Goal: Transaction & Acquisition: Purchase product/service

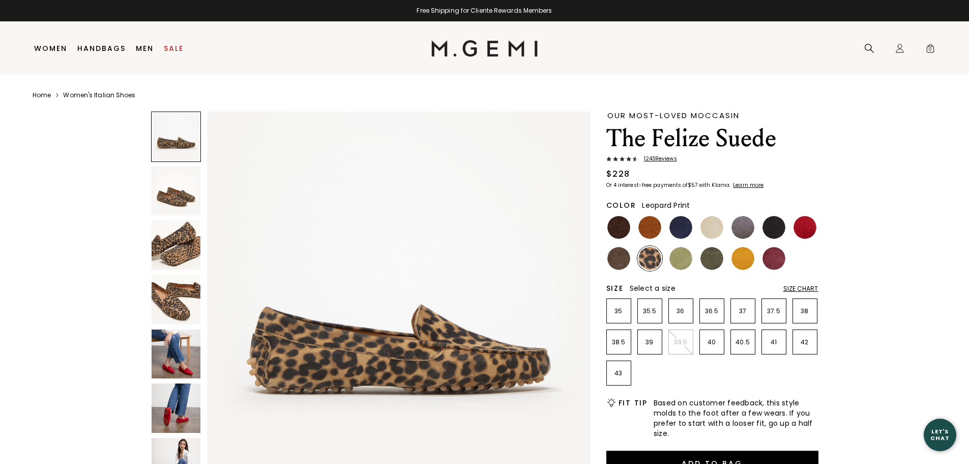
click at [189, 351] on img at bounding box center [176, 353] width 49 height 49
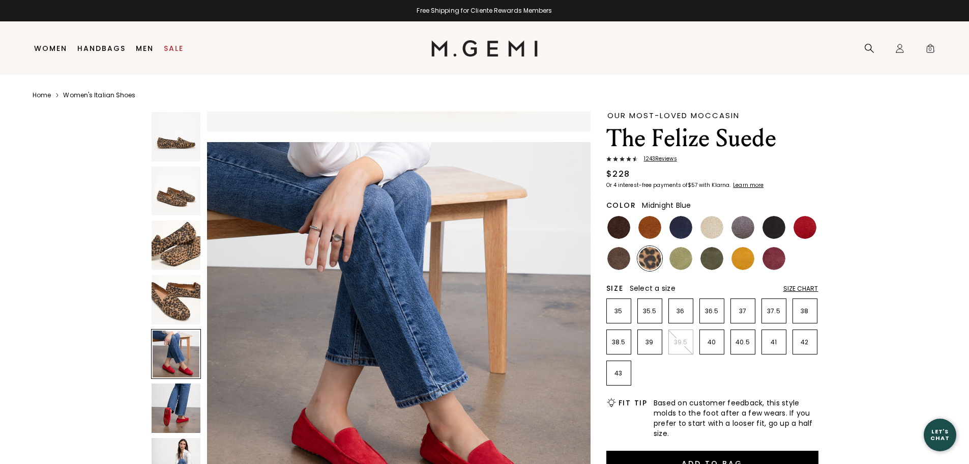
click at [686, 229] on img at bounding box center [681, 227] width 23 height 23
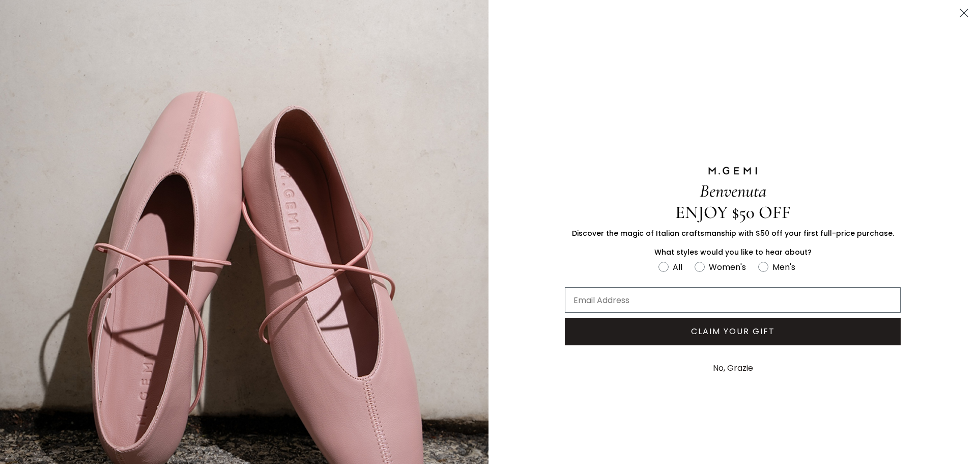
click at [727, 367] on button "No, Grazie" at bounding box center [733, 367] width 50 height 25
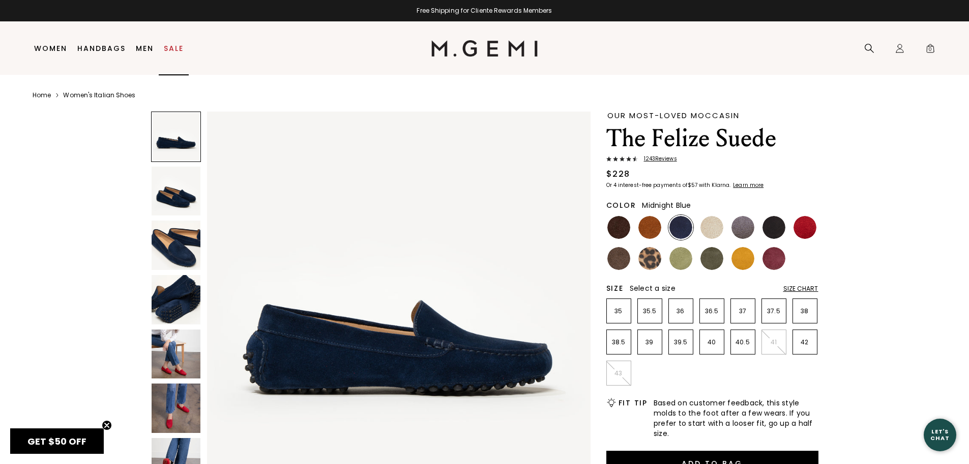
click at [180, 52] on link "Sale" at bounding box center [174, 48] width 20 height 8
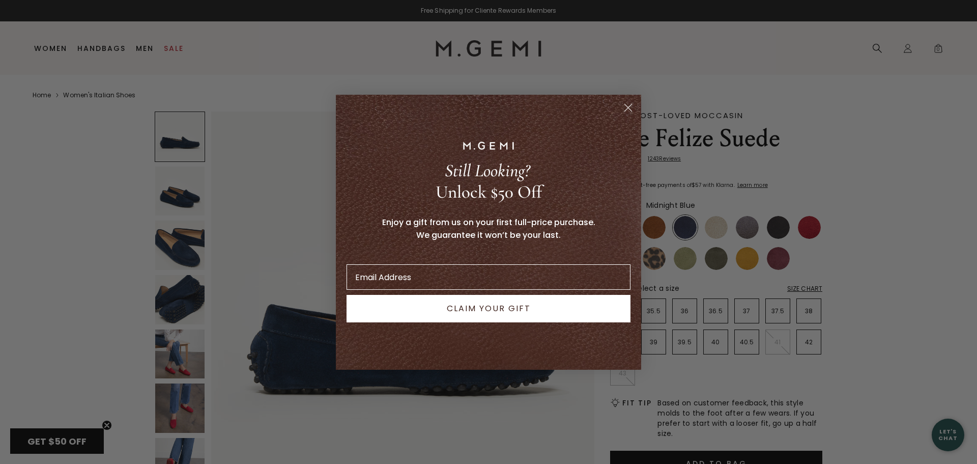
click at [626, 105] on icon "Close dialog" at bounding box center [628, 107] width 7 height 7
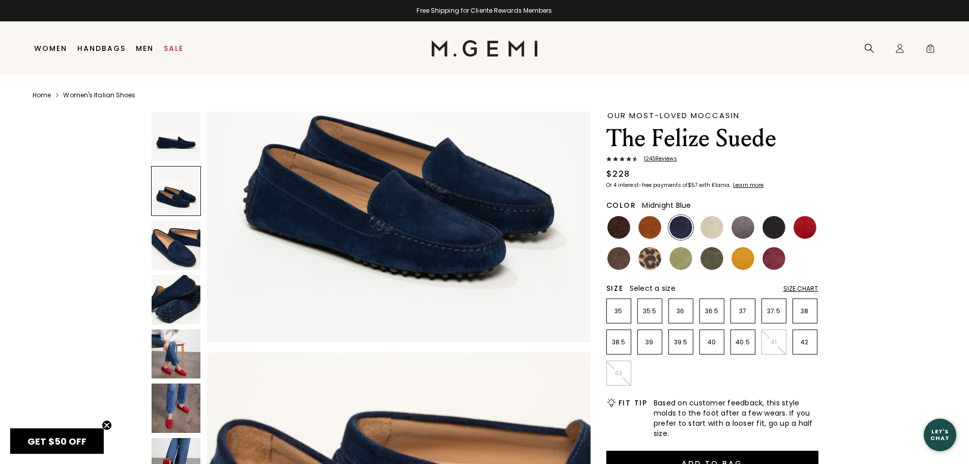
scroll to position [560, 0]
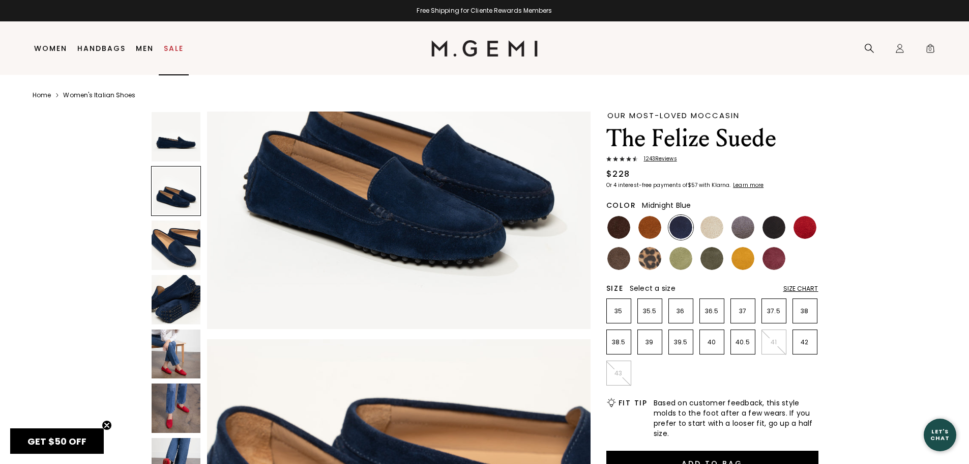
click at [179, 48] on link "Sale" at bounding box center [174, 48] width 20 height 8
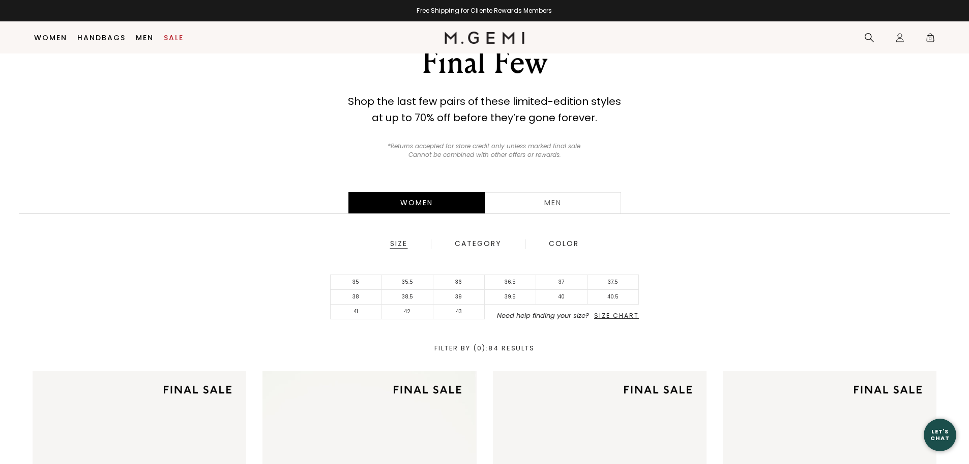
scroll to position [131, 0]
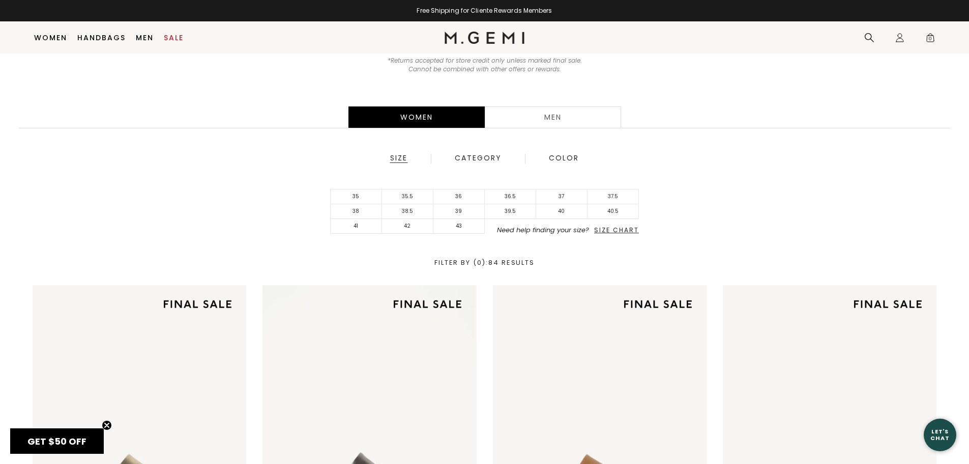
click at [629, 232] on span "Size Chart" at bounding box center [616, 229] width 45 height 9
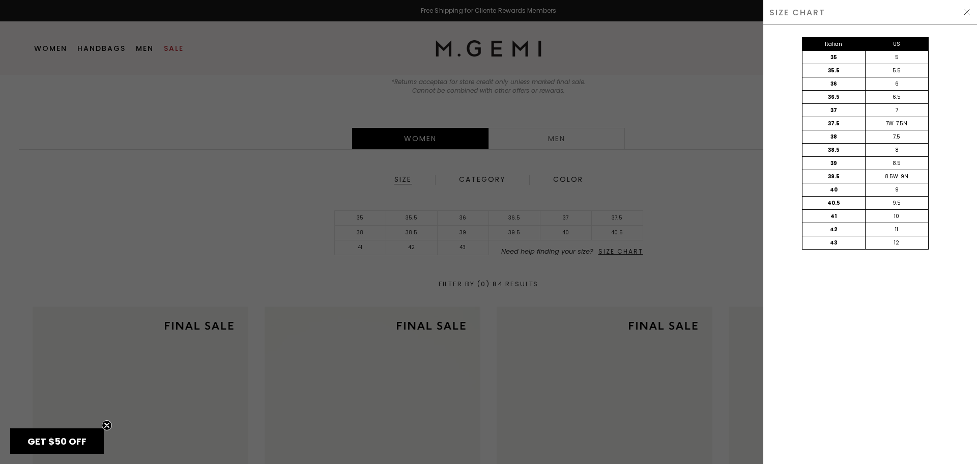
click at [912, 98] on div "6.5" at bounding box center [896, 97] width 63 height 13
click at [898, 98] on div "6.5" at bounding box center [896, 97] width 63 height 13
click at [831, 96] on div "36.5" at bounding box center [833, 97] width 63 height 13
click at [969, 17] on div "SIZE CHART" at bounding box center [870, 12] width 214 height 25
click at [961, 11] on div "SIZE CHART" at bounding box center [870, 12] width 214 height 25
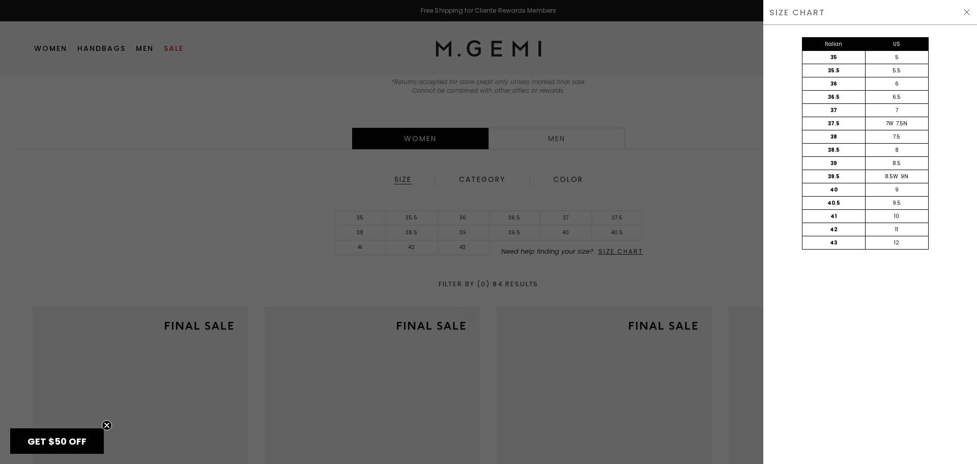
click at [964, 11] on img at bounding box center [967, 12] width 8 height 8
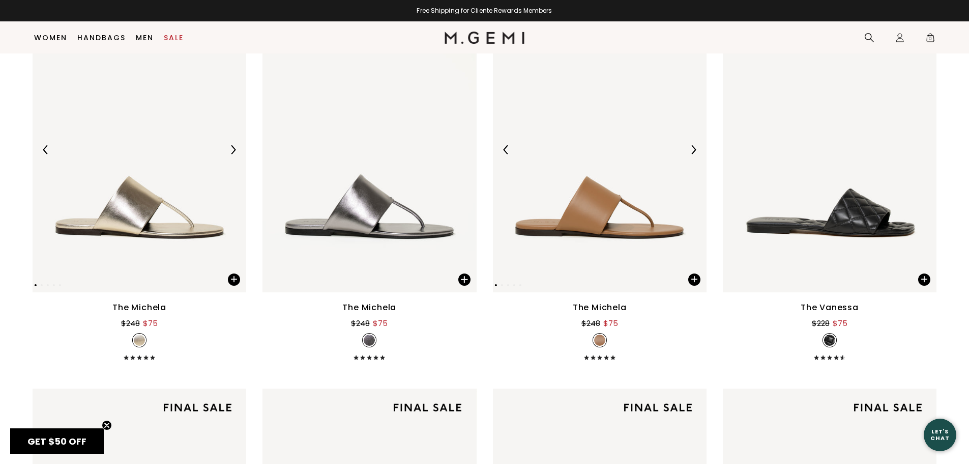
scroll to position [415, 0]
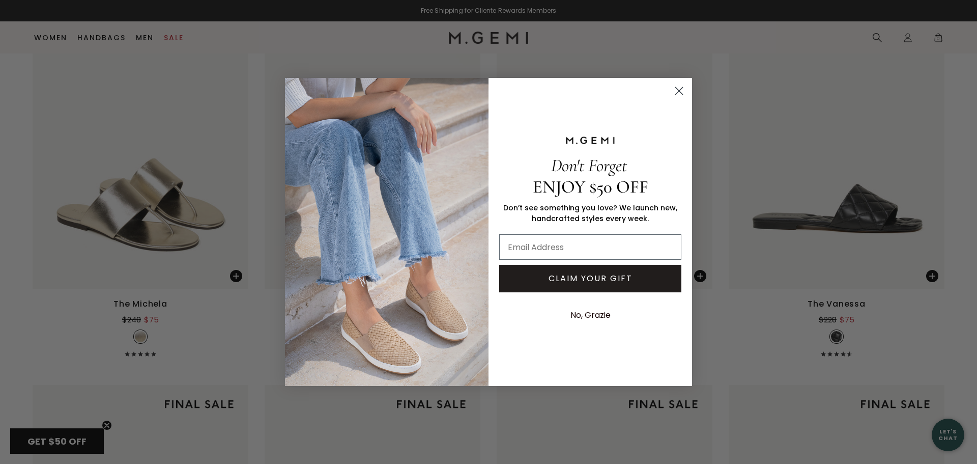
click at [683, 93] on circle "Close dialog" at bounding box center [679, 90] width 17 height 17
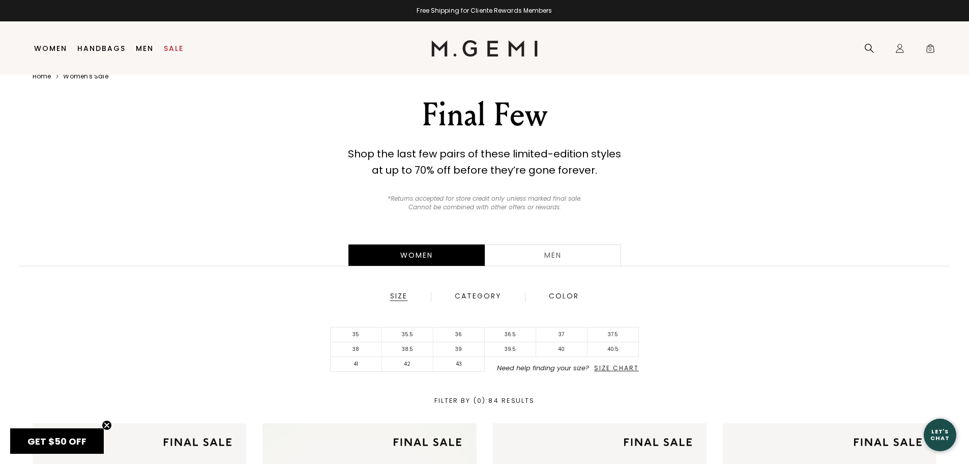
scroll to position [0, 0]
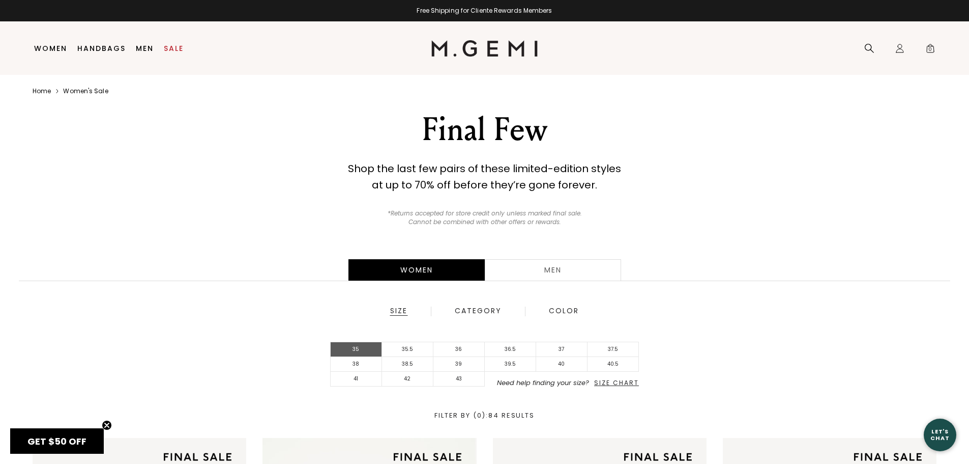
click at [364, 348] on li "35" at bounding box center [356, 349] width 51 height 15
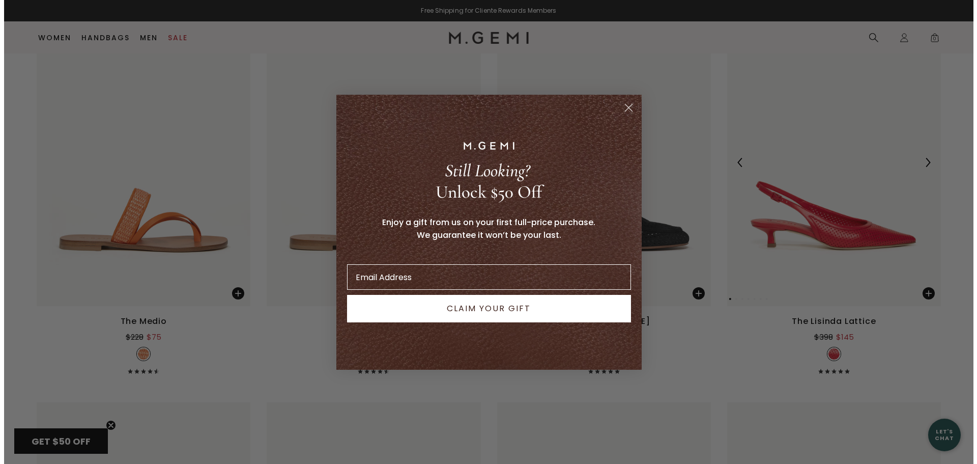
scroll to position [1966, 0]
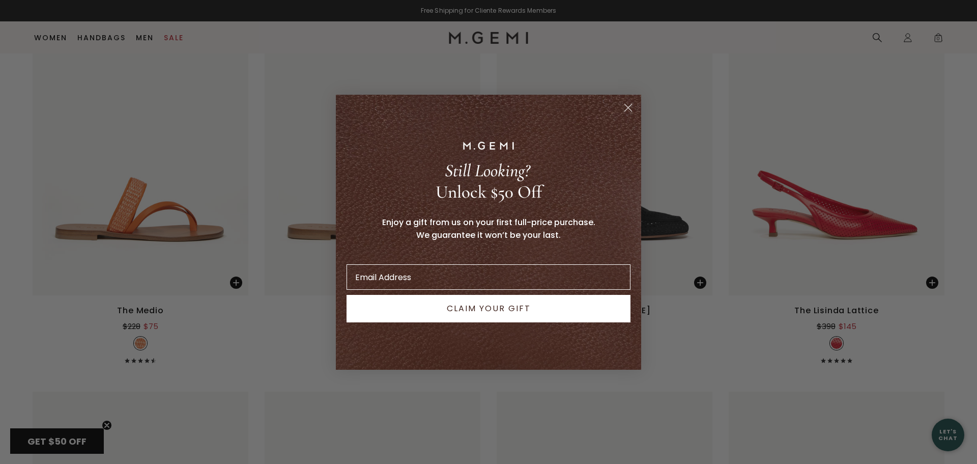
click at [630, 108] on circle "Close dialog" at bounding box center [628, 107] width 17 height 17
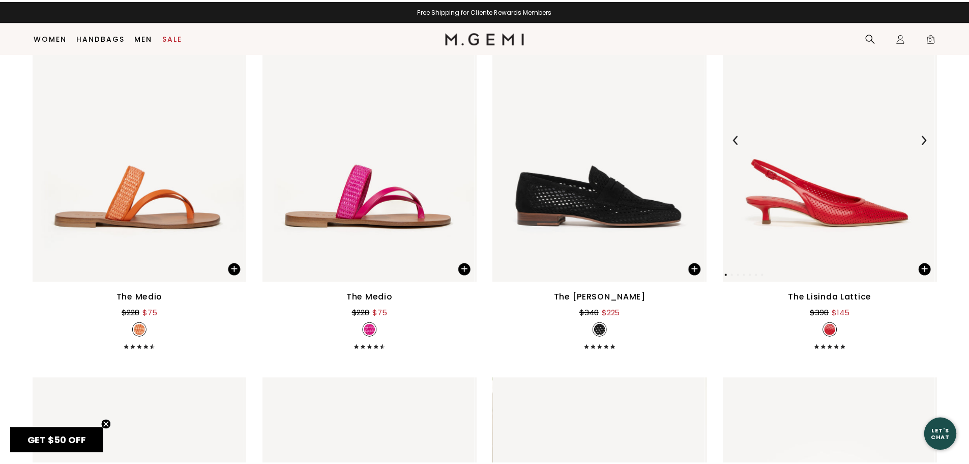
scroll to position [1956, 0]
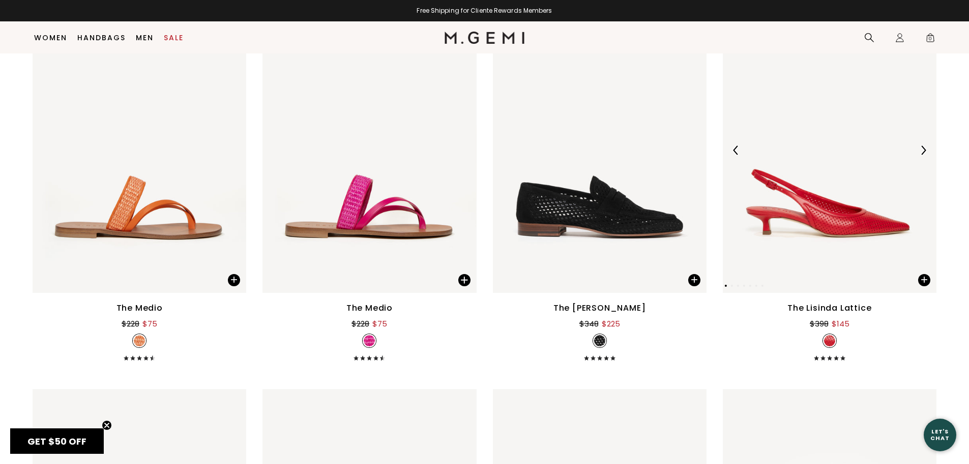
click at [870, 228] on img at bounding box center [830, 150] width 214 height 285
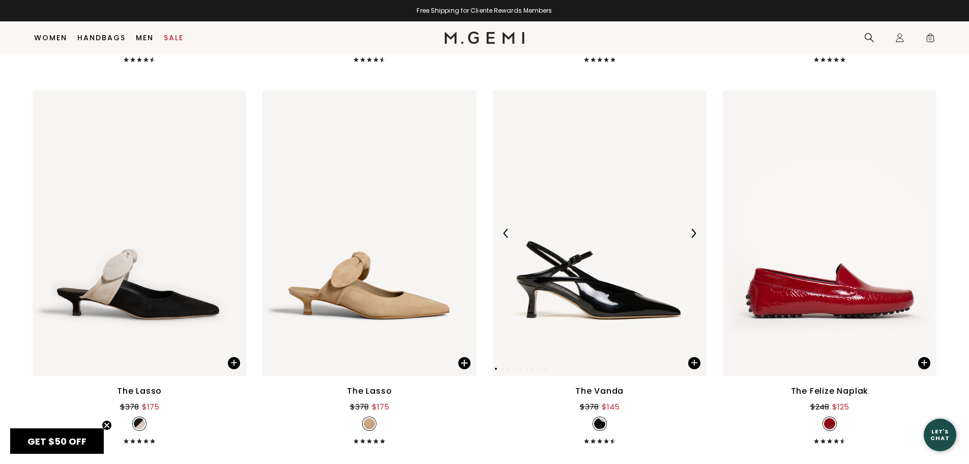
scroll to position [2363, 0]
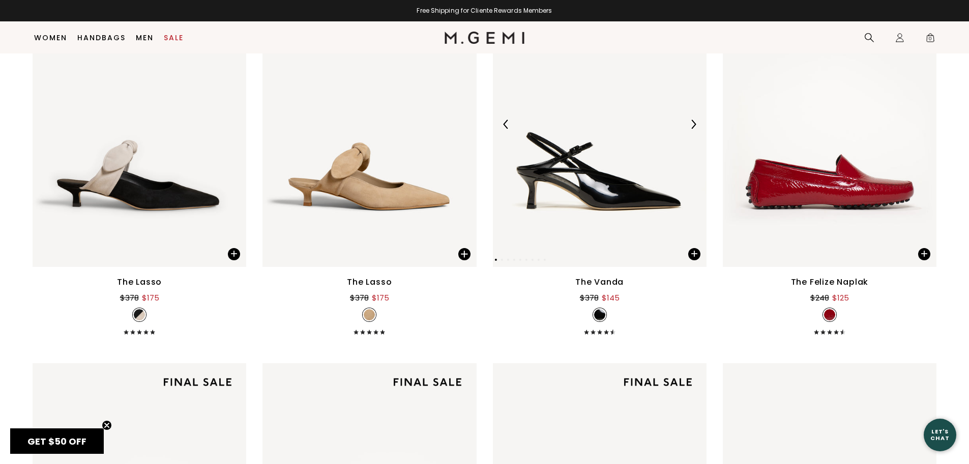
click at [640, 198] on img at bounding box center [600, 124] width 214 height 285
click at [840, 193] on img at bounding box center [830, 124] width 214 height 285
click at [867, 151] on img at bounding box center [830, 124] width 214 height 285
click at [593, 180] on img at bounding box center [600, 124] width 214 height 285
click at [605, 205] on img at bounding box center [600, 124] width 214 height 285
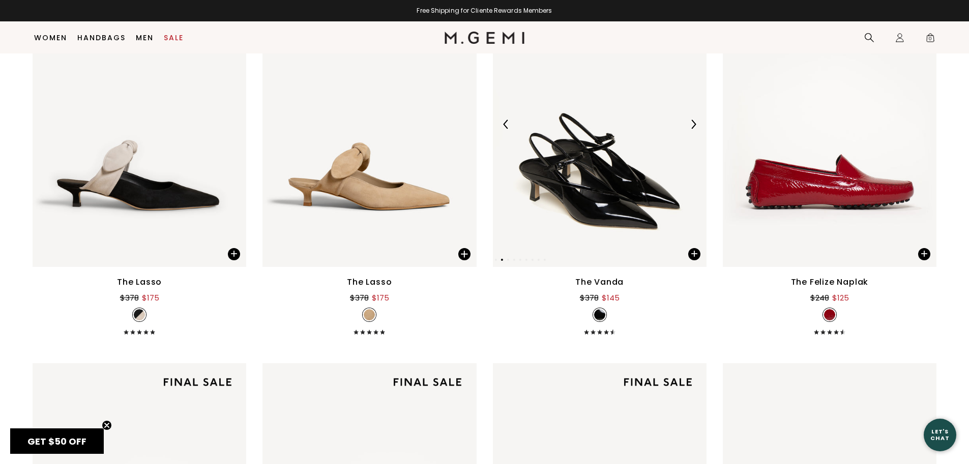
click at [638, 205] on img at bounding box center [600, 124] width 214 height 285
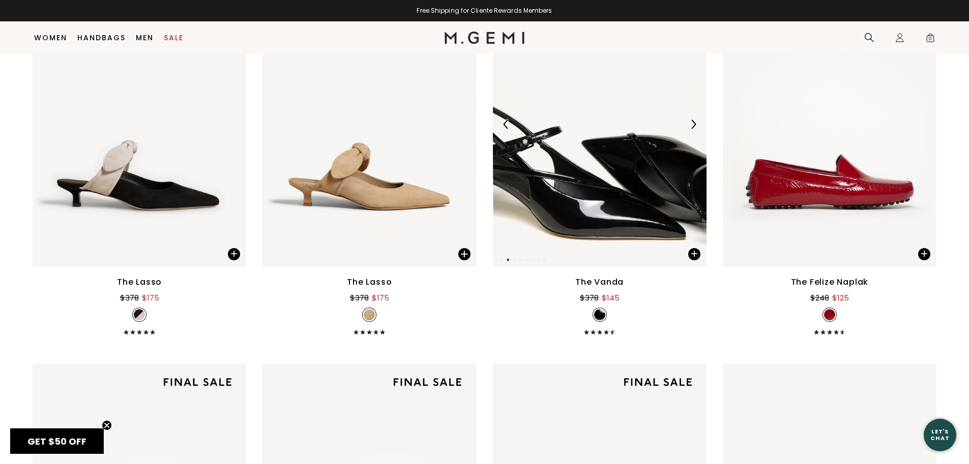
click at [637, 205] on img at bounding box center [600, 124] width 214 height 285
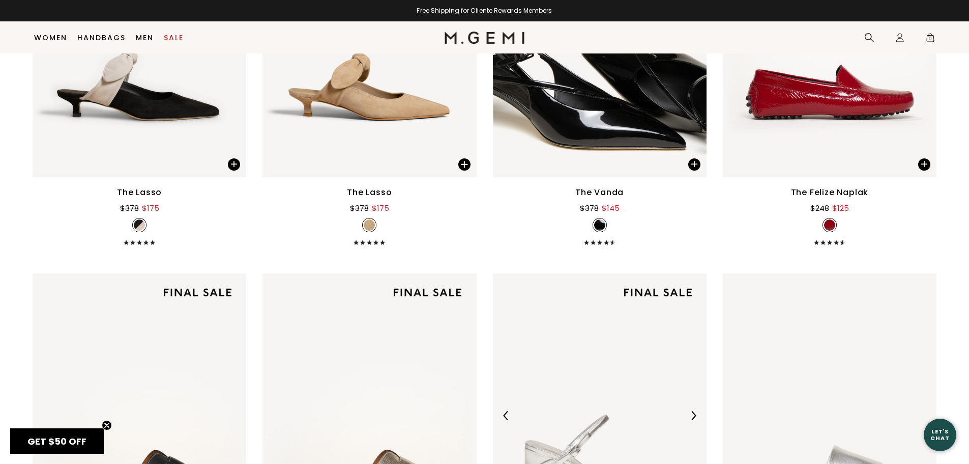
scroll to position [2261, 0]
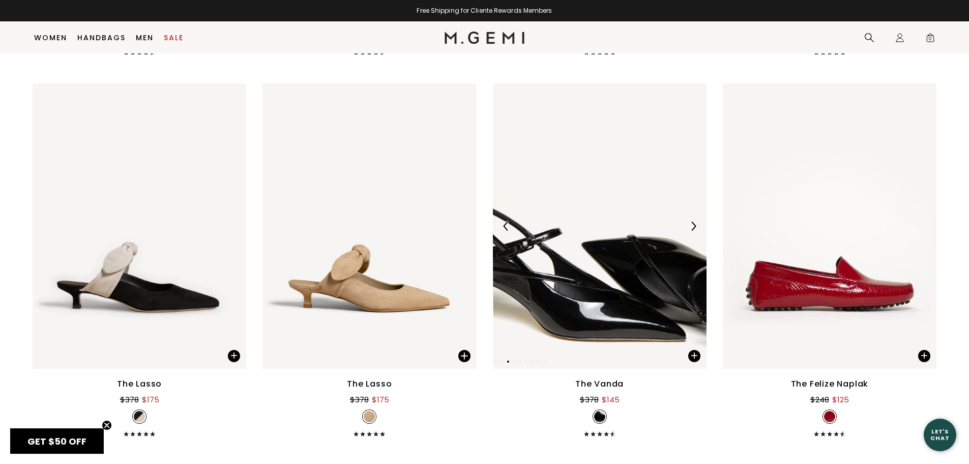
click at [648, 302] on img at bounding box center [600, 225] width 214 height 285
click at [607, 386] on div "The Vanda" at bounding box center [599, 384] width 48 height 12
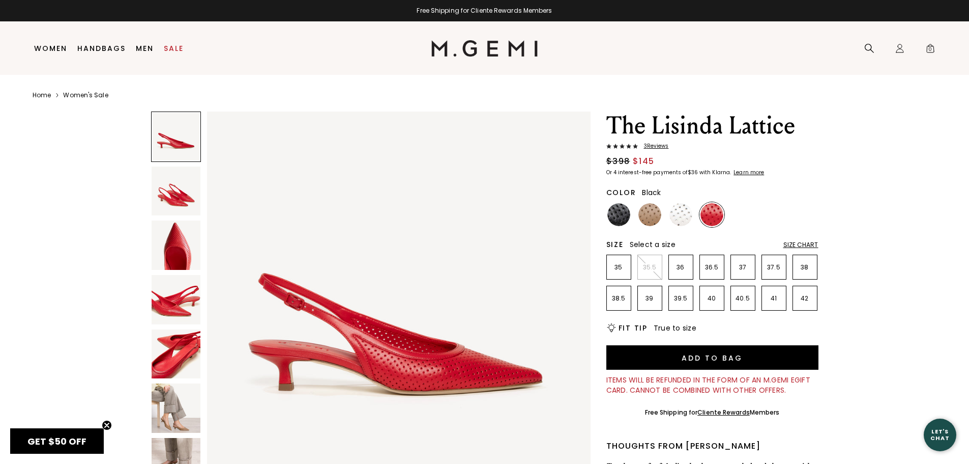
click at [619, 214] on img at bounding box center [618, 214] width 23 height 23
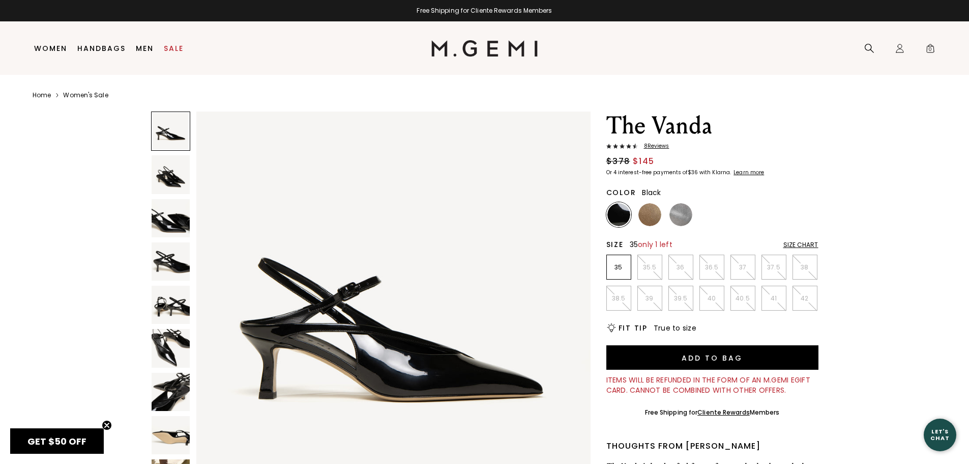
click at [624, 270] on p "35" at bounding box center [619, 267] width 24 height 8
click at [651, 212] on img at bounding box center [650, 214] width 23 height 23
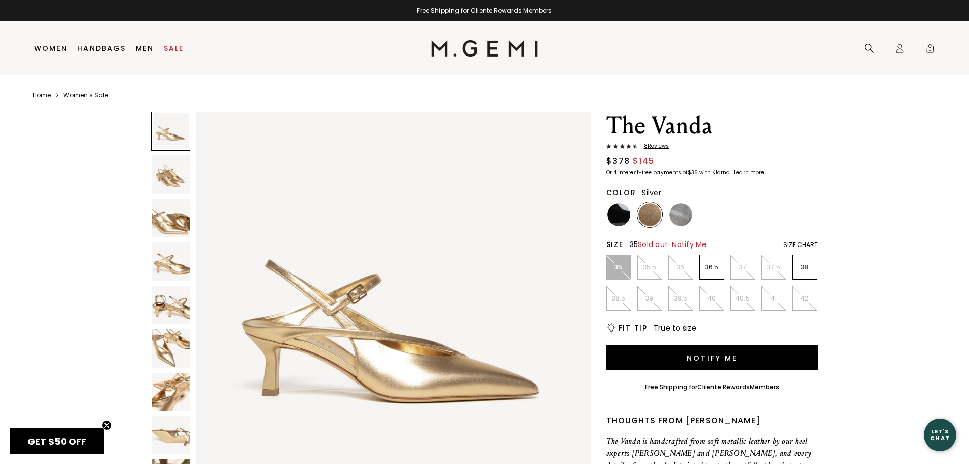
click at [683, 211] on img at bounding box center [681, 214] width 23 height 23
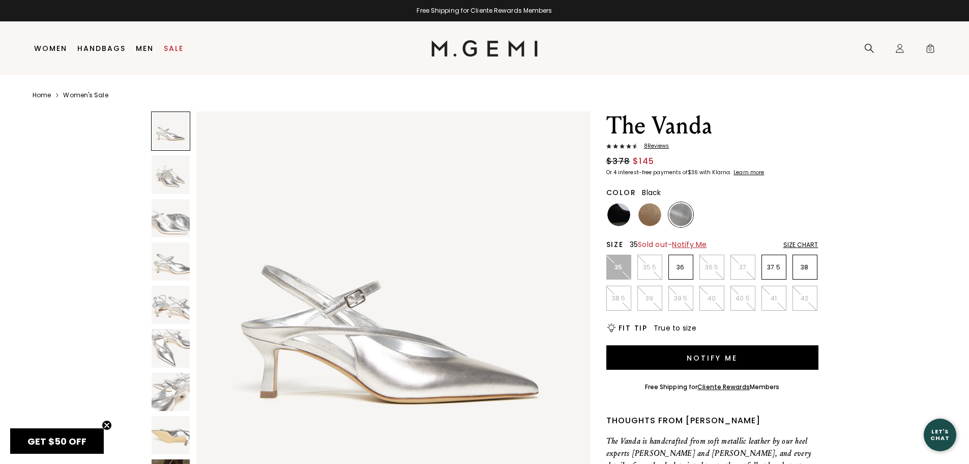
click at [619, 218] on img at bounding box center [618, 214] width 23 height 23
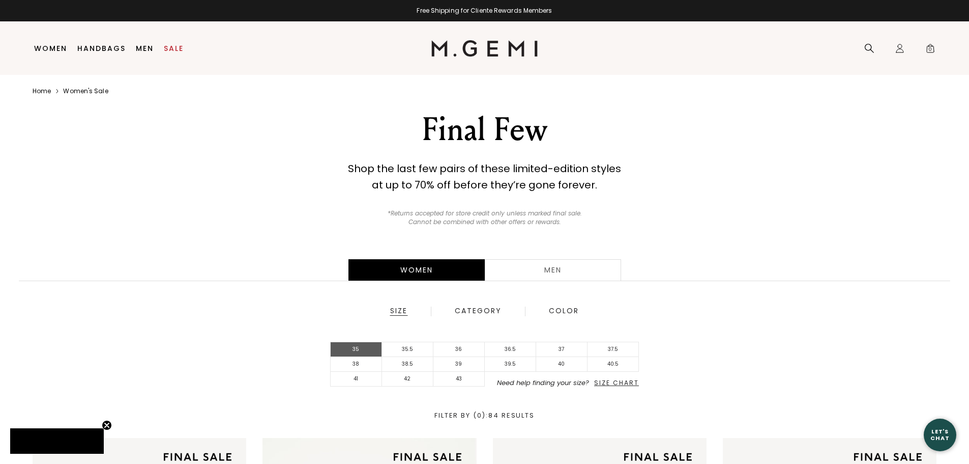
click at [371, 348] on li "35" at bounding box center [356, 349] width 51 height 15
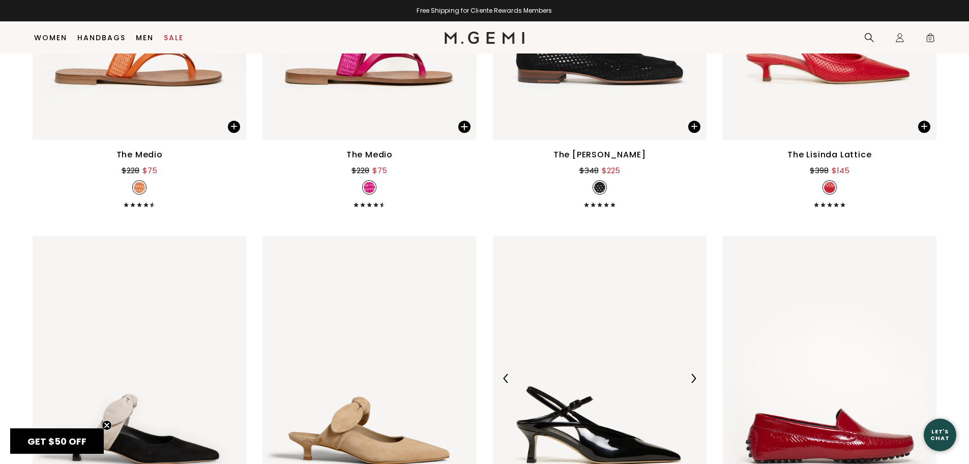
scroll to position [2268, 0]
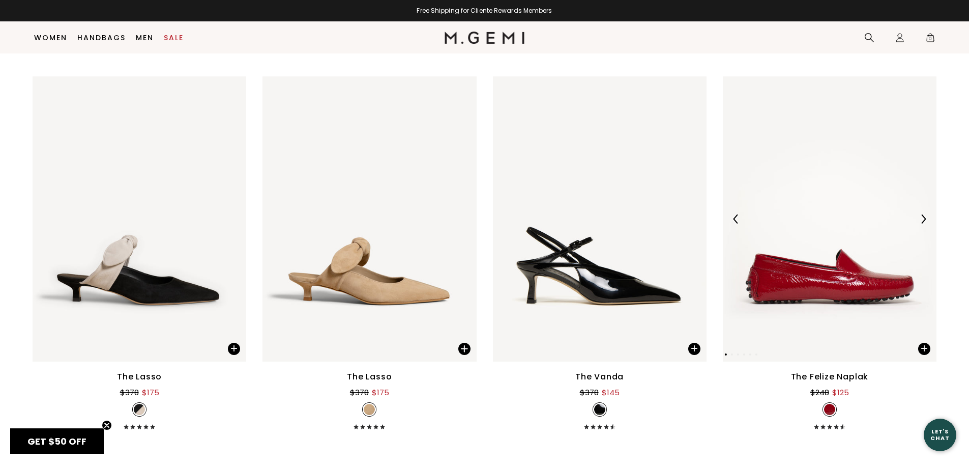
click at [808, 276] on img at bounding box center [830, 218] width 214 height 285
click at [830, 227] on img at bounding box center [830, 218] width 214 height 285
click at [831, 374] on div "The Felize Naplak" at bounding box center [830, 376] width 78 height 12
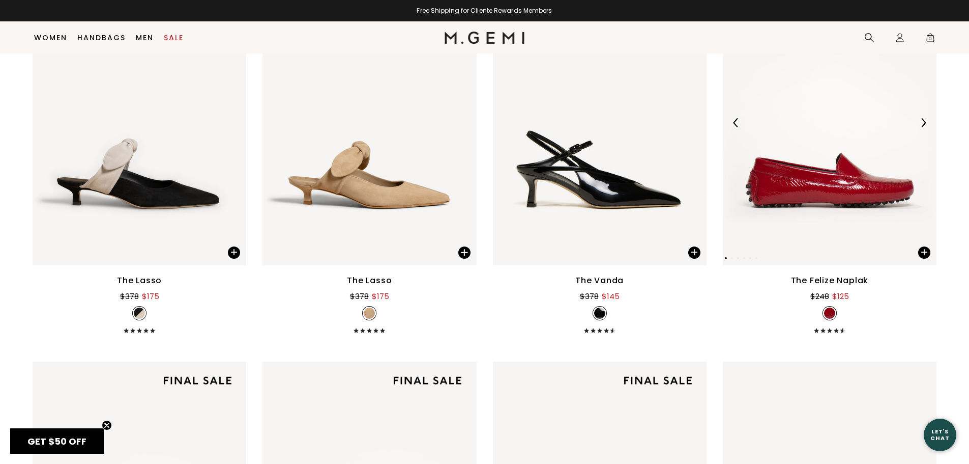
scroll to position [2217, 0]
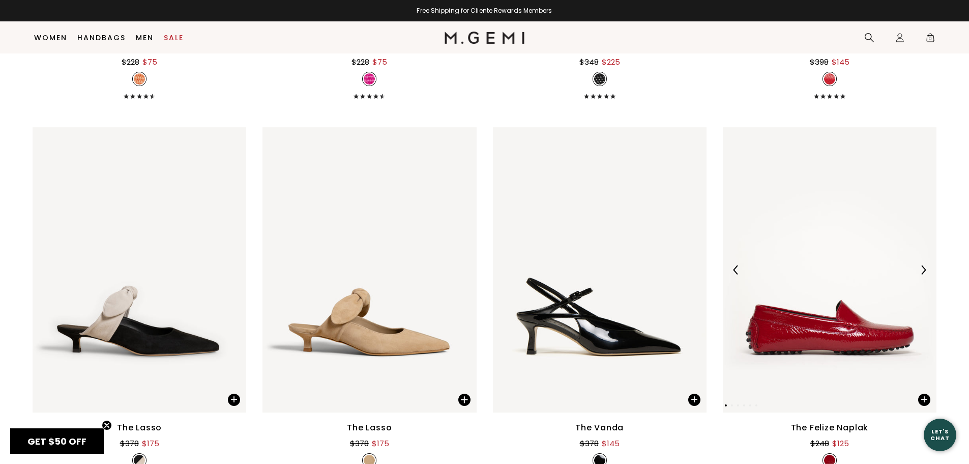
click at [857, 339] on img at bounding box center [830, 269] width 214 height 285
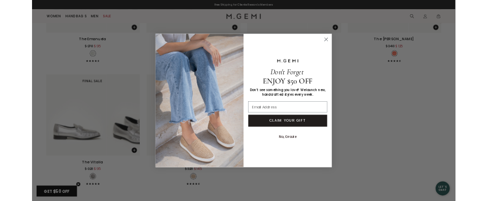
scroll to position [1658, 0]
